Goal: Information Seeking & Learning: Understand process/instructions

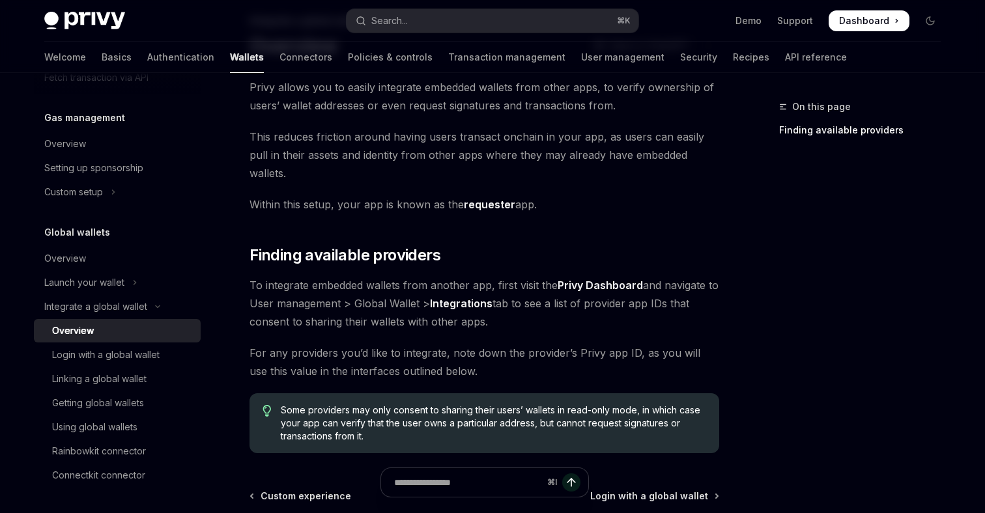
scroll to position [81, 0]
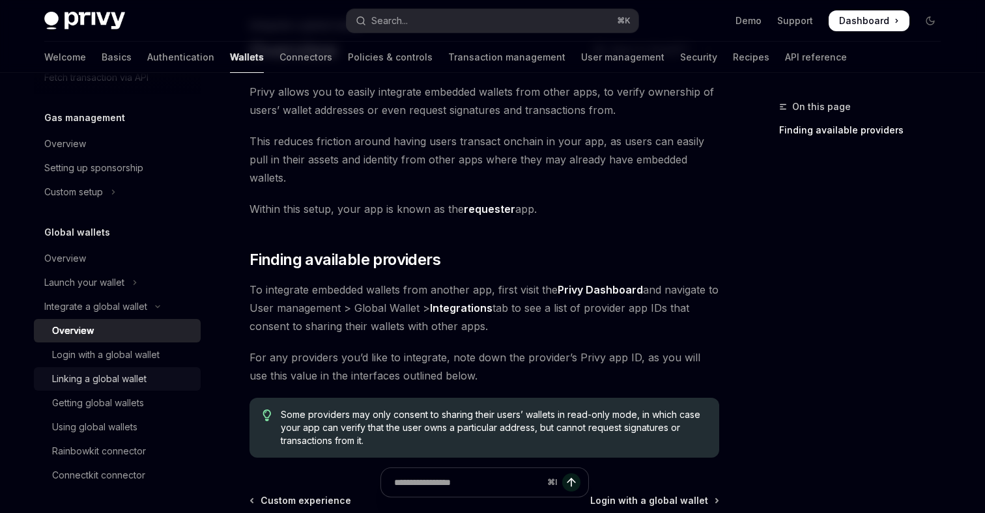
click at [130, 382] on div "Linking a global wallet" at bounding box center [99, 379] width 94 height 16
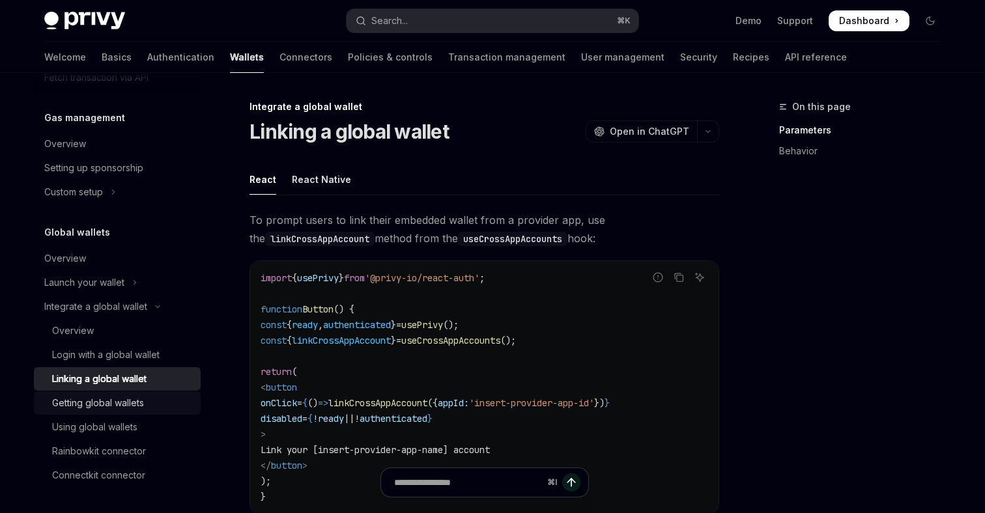
click at [134, 406] on div "Getting global wallets" at bounding box center [98, 403] width 92 height 16
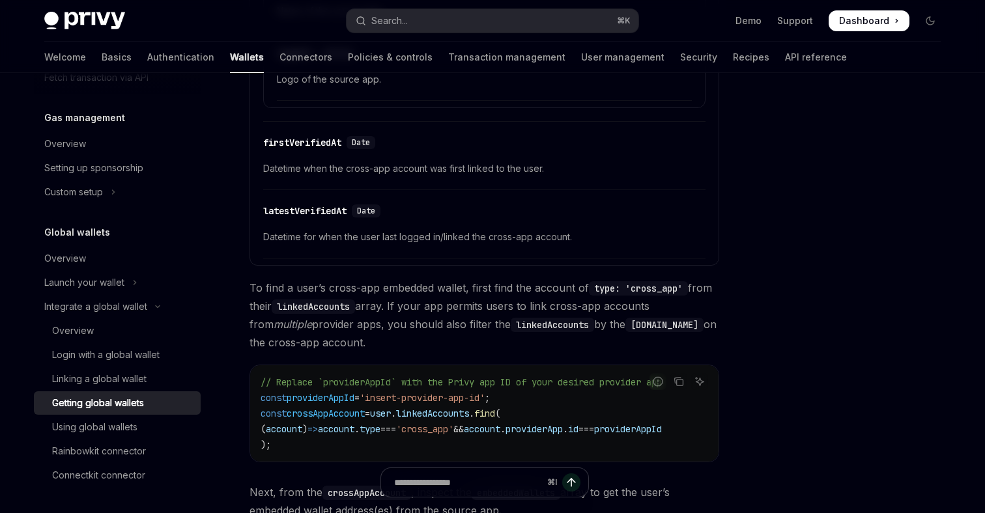
scroll to position [679, 0]
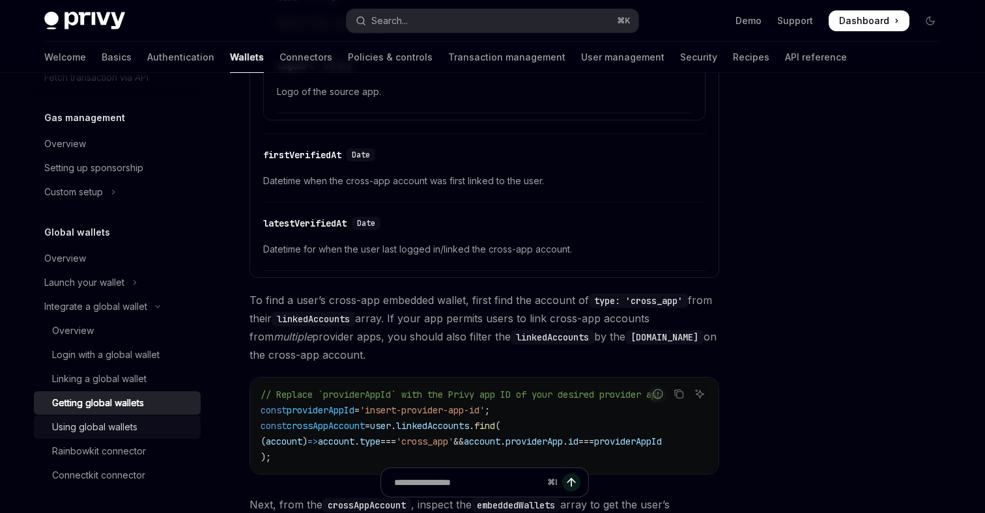
click at [115, 430] on div "Using global wallets" at bounding box center [94, 428] width 85 height 16
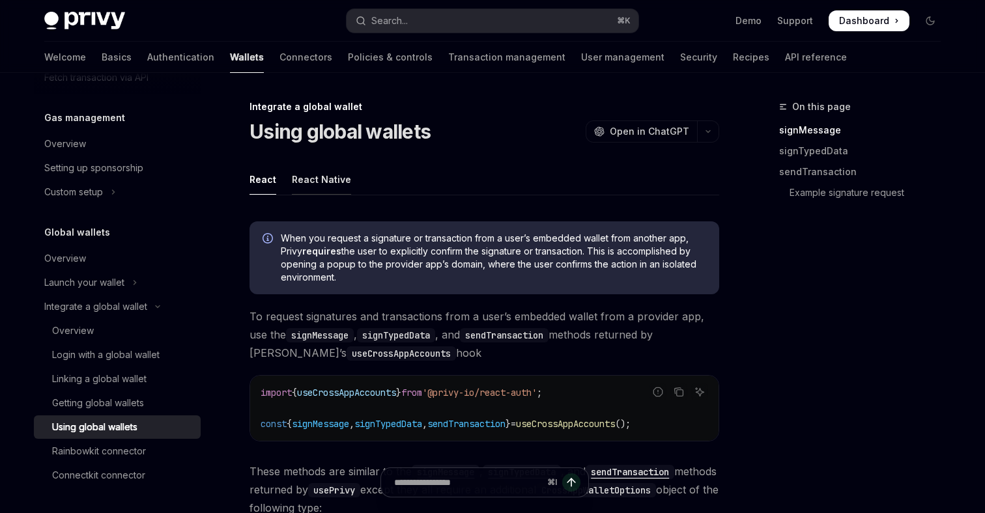
click at [312, 177] on div "React Native" at bounding box center [321, 179] width 59 height 31
type textarea "*"
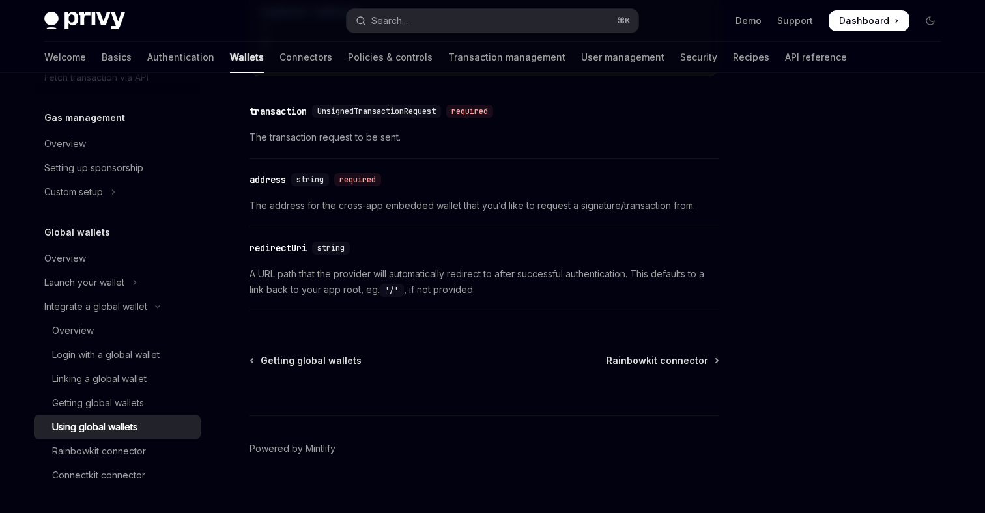
scroll to position [2476, 0]
